Goal: Task Accomplishment & Management: Complete application form

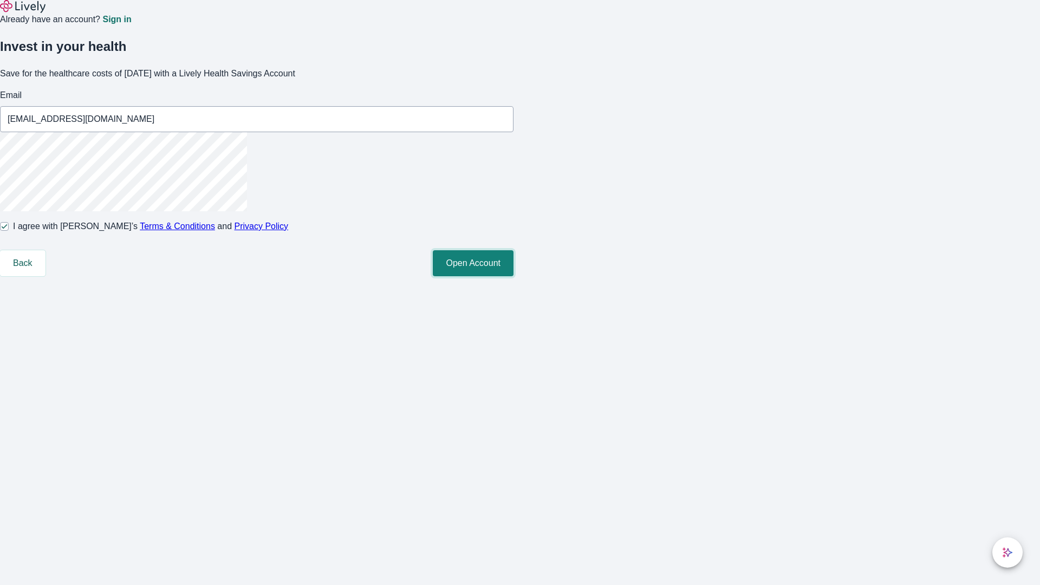
click at [513, 276] on button "Open Account" at bounding box center [473, 263] width 81 height 26
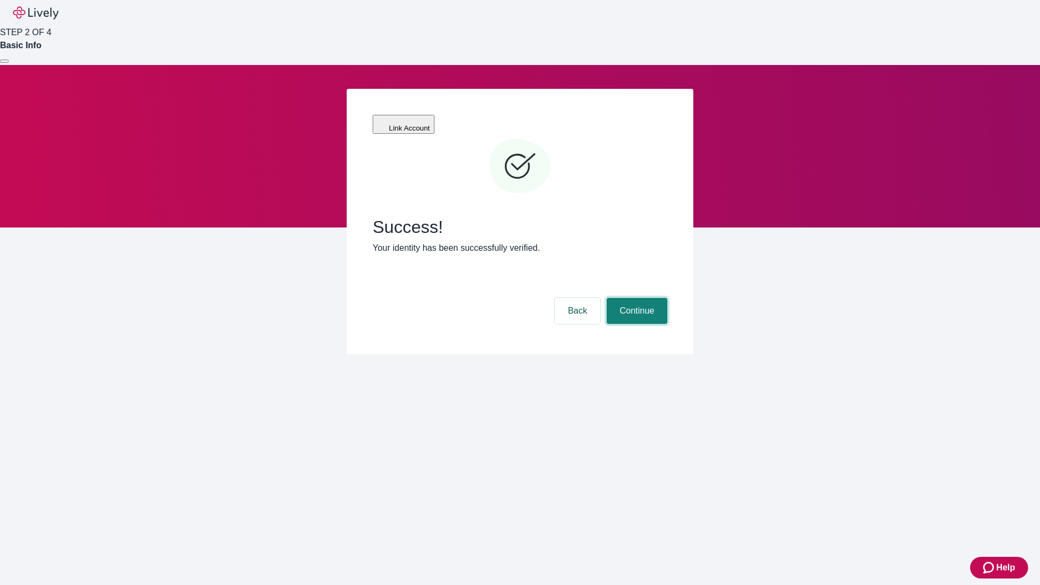
click at [635, 298] on button "Continue" at bounding box center [636, 311] width 61 height 26
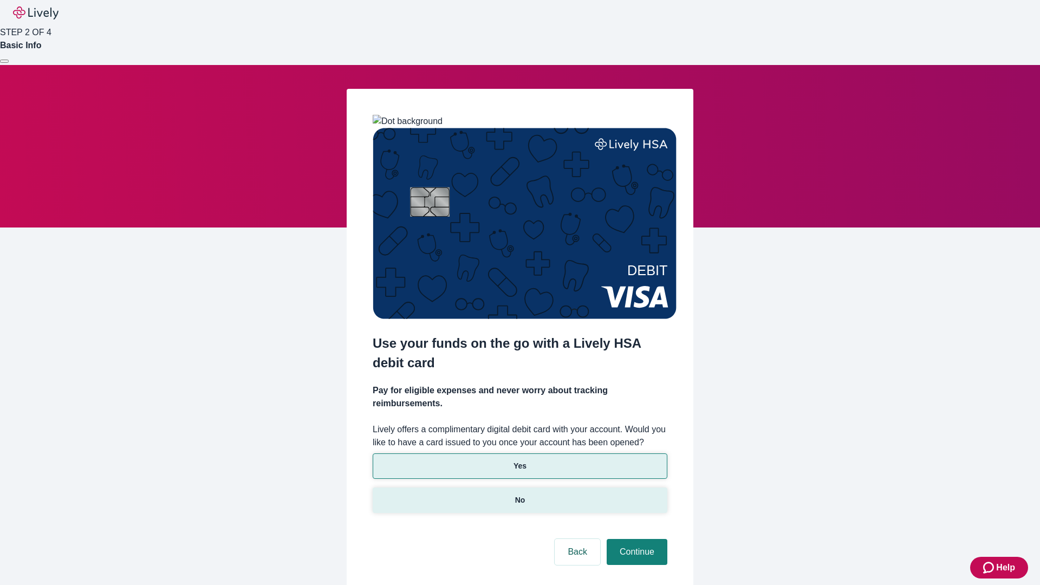
click at [519, 494] on p "No" at bounding box center [520, 499] width 10 height 11
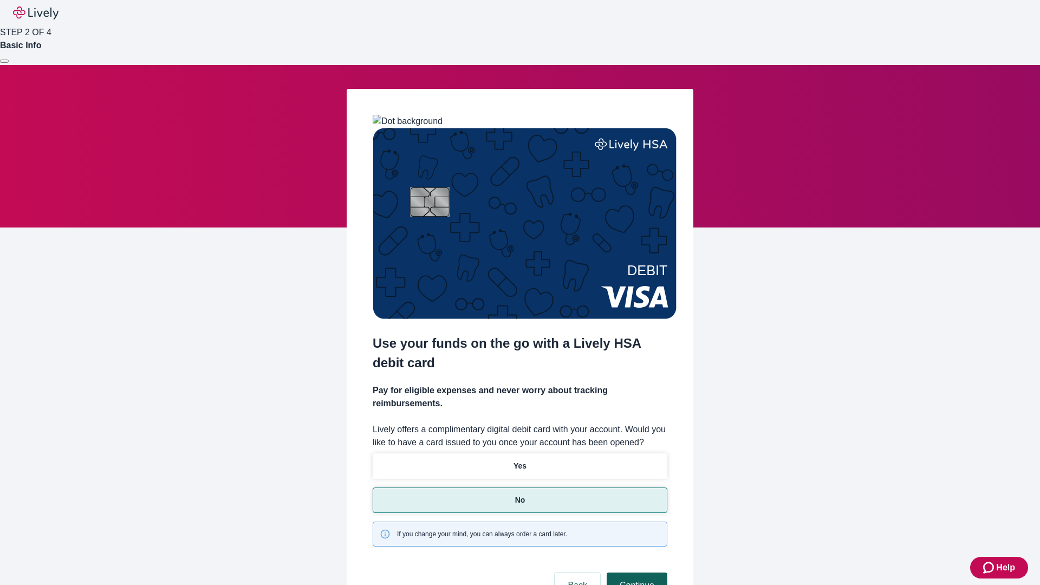
click at [635, 572] on button "Continue" at bounding box center [636, 585] width 61 height 26
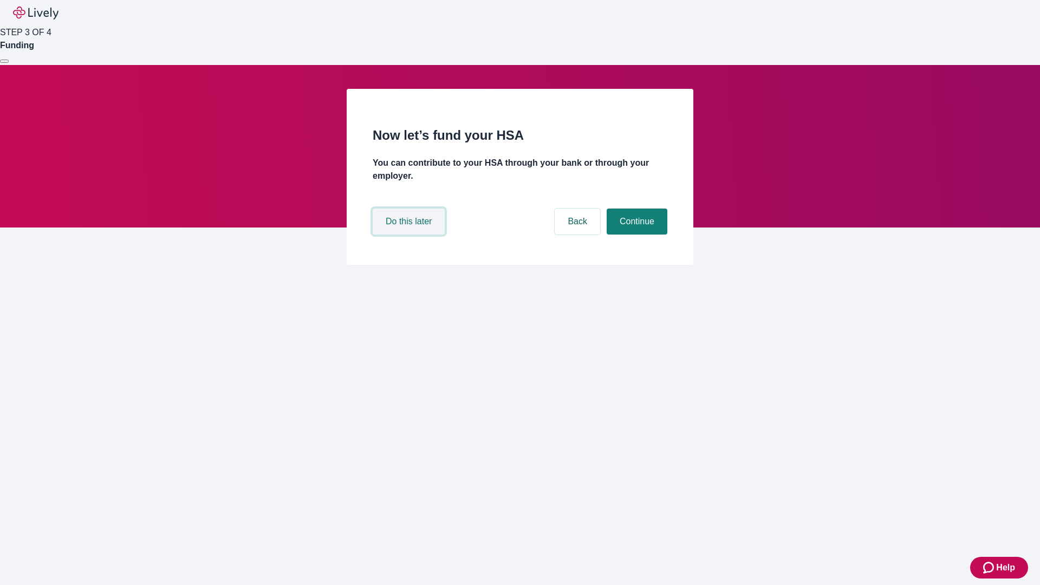
click at [410, 234] on button "Do this later" at bounding box center [409, 221] width 72 height 26
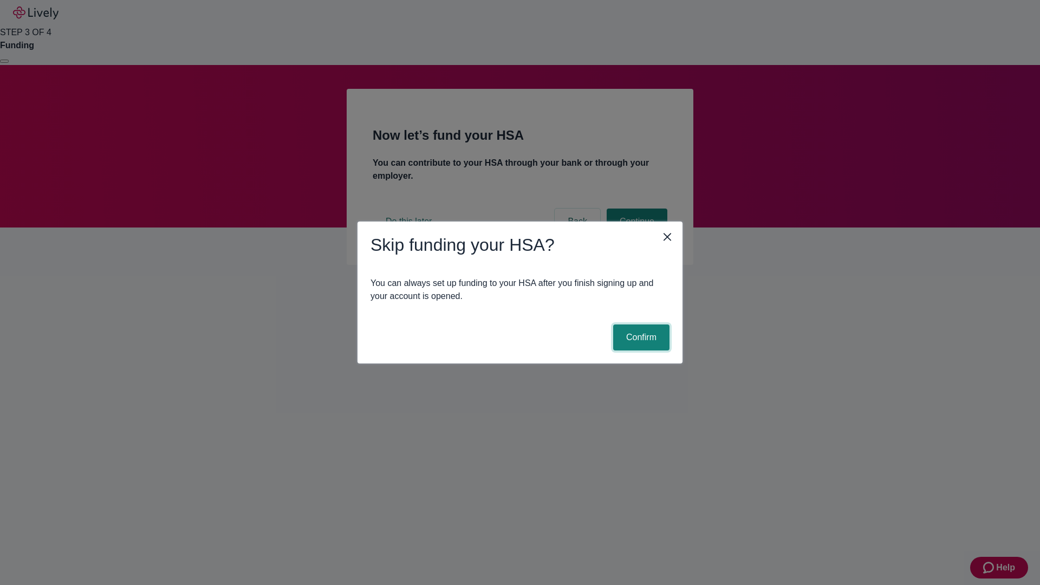
click at [639, 337] on button "Confirm" at bounding box center [641, 337] width 56 height 26
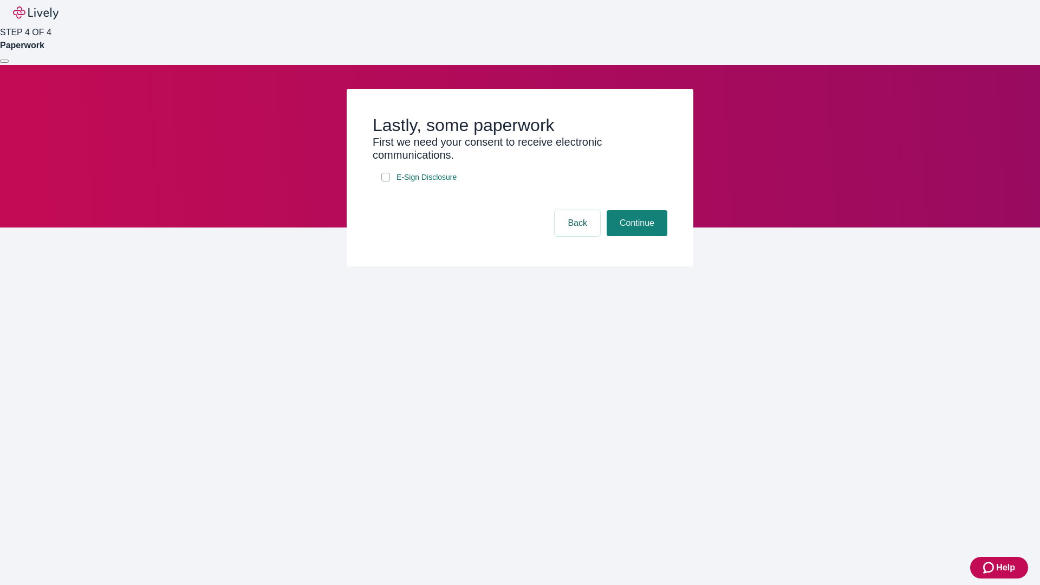
click at [386, 181] on input "E-Sign Disclosure" at bounding box center [385, 177] width 9 height 9
checkbox input "true"
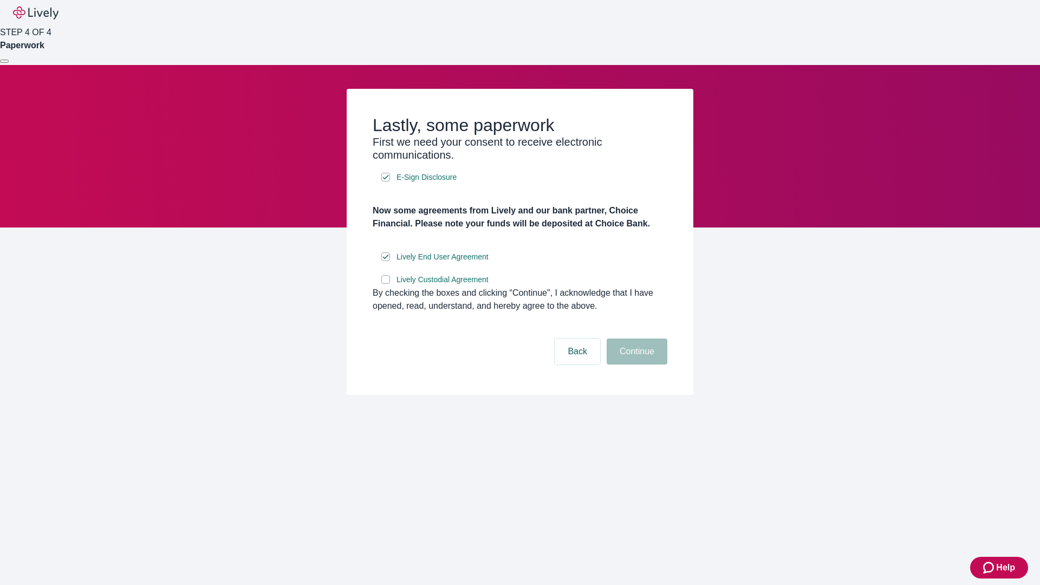
click at [386, 284] on input "Lively Custodial Agreement" at bounding box center [385, 279] width 9 height 9
checkbox input "true"
click at [635, 364] on button "Continue" at bounding box center [636, 351] width 61 height 26
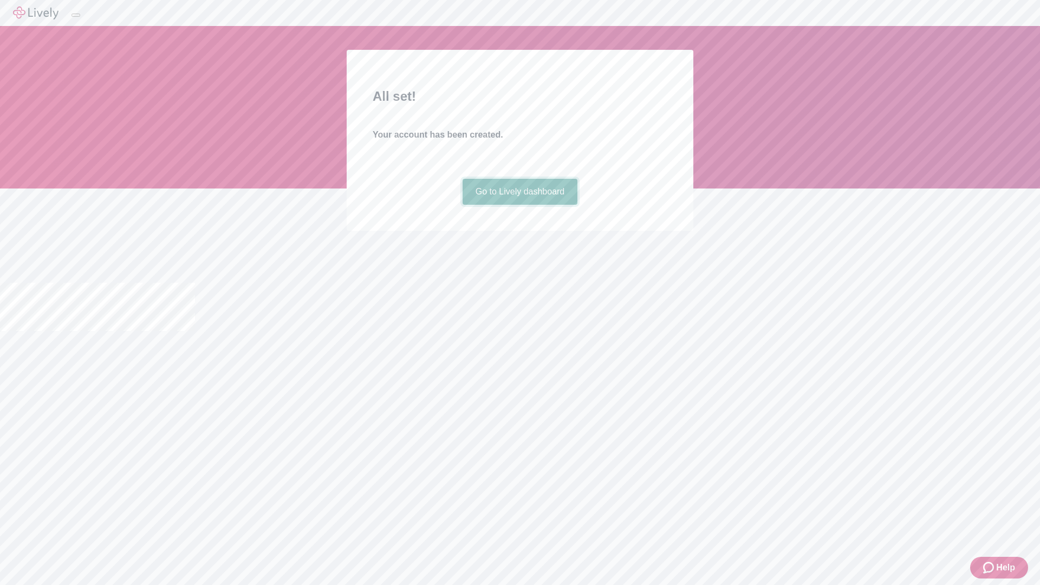
click at [519, 205] on link "Go to Lively dashboard" at bounding box center [519, 192] width 115 height 26
